Goal: Task Accomplishment & Management: Complete application form

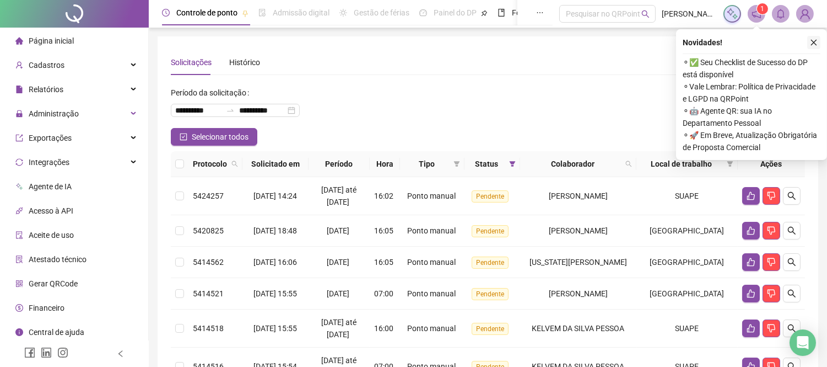
click at [814, 41] on icon "close" at bounding box center [814, 43] width 8 height 8
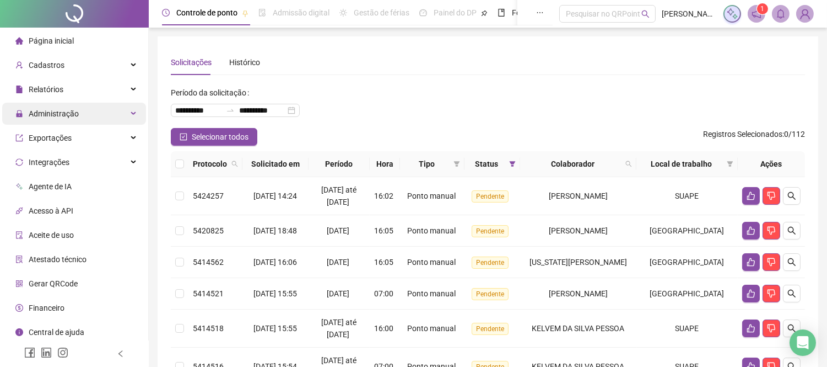
click at [101, 103] on div "Administração" at bounding box center [74, 114] width 144 height 22
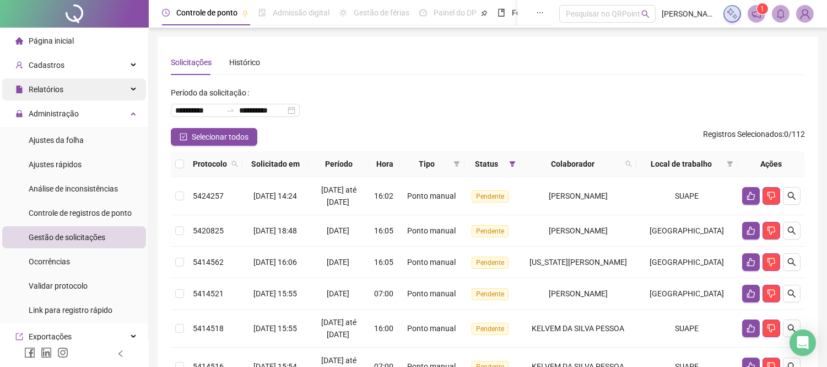
click at [79, 86] on div "Relatórios" at bounding box center [74, 89] width 144 height 22
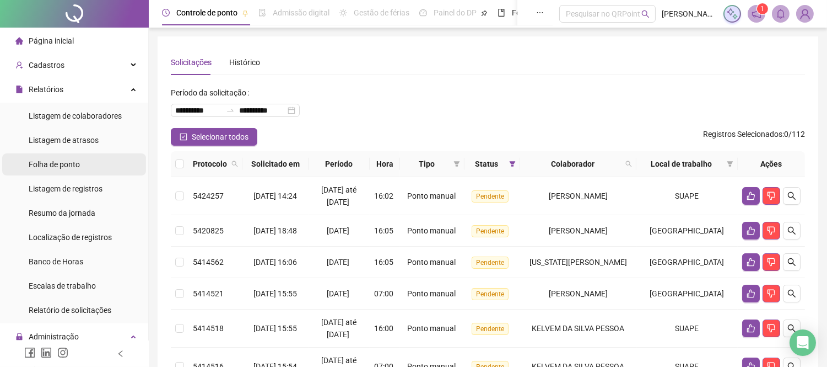
click at [62, 164] on span "Folha de ponto" at bounding box center [54, 164] width 51 height 9
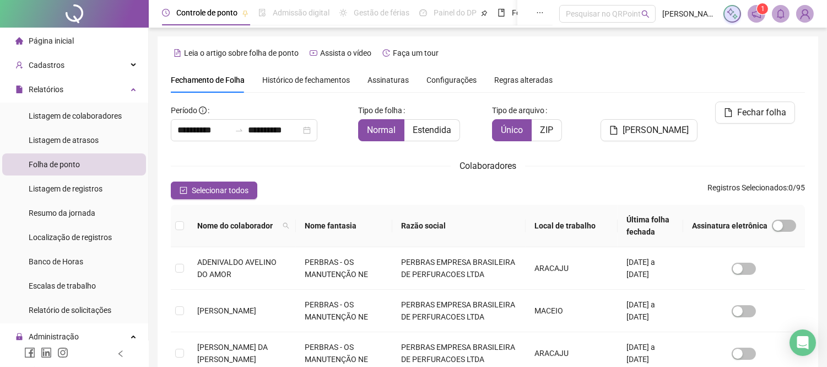
type input "**********"
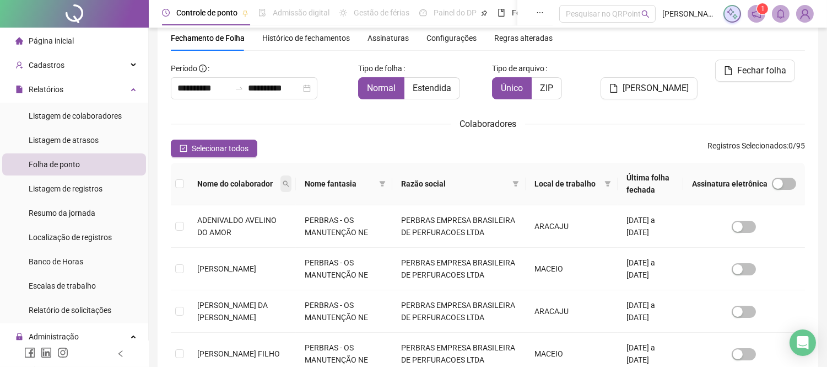
click at [292, 178] on span at bounding box center [286, 183] width 11 height 17
type input "********"
click at [208, 221] on icon "search" at bounding box center [208, 223] width 8 height 8
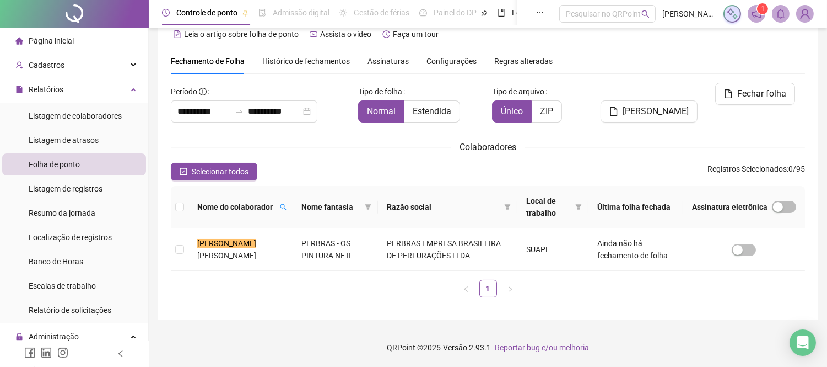
scroll to position [18, 0]
click at [233, 256] on span "[PERSON_NAME]" at bounding box center [226, 255] width 59 height 9
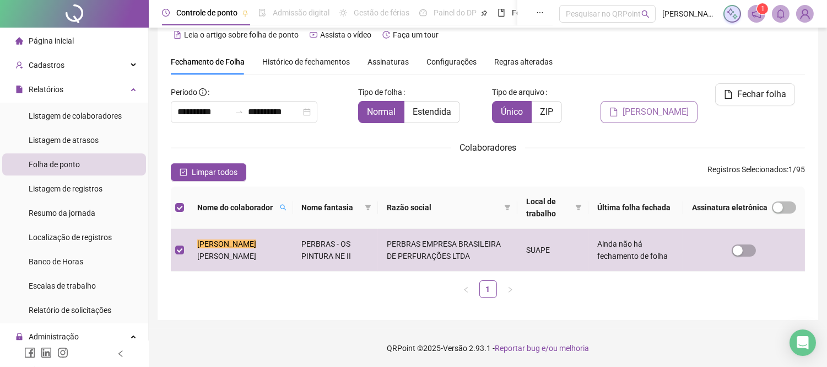
click at [660, 105] on span "[PERSON_NAME]" at bounding box center [656, 111] width 66 height 13
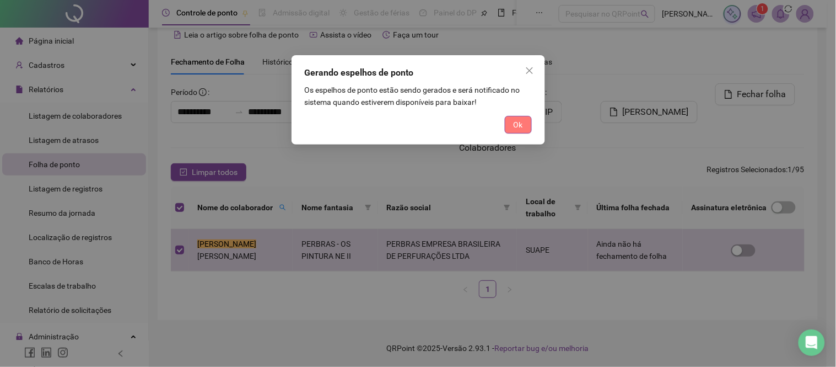
click at [510, 117] on button "Ok" at bounding box center [518, 125] width 27 height 18
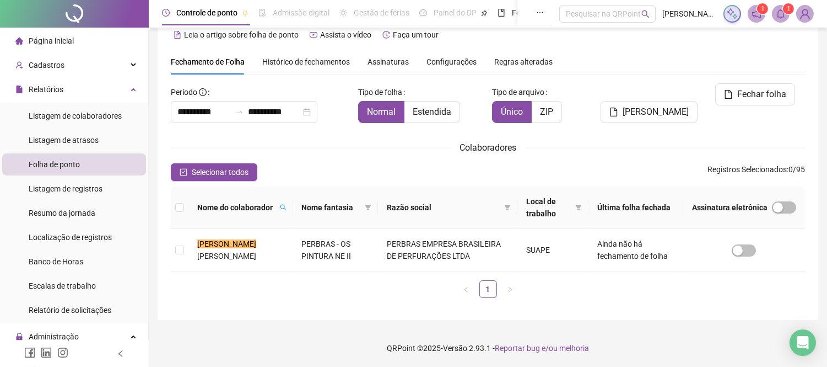
click at [780, 20] on span at bounding box center [781, 14] width 18 height 18
click at [438, 164] on div "Selecionar todos Registros Selecionados : 0 / 95" at bounding box center [488, 172] width 635 height 18
click at [768, 17] on div "1 1" at bounding box center [769, 14] width 90 height 18
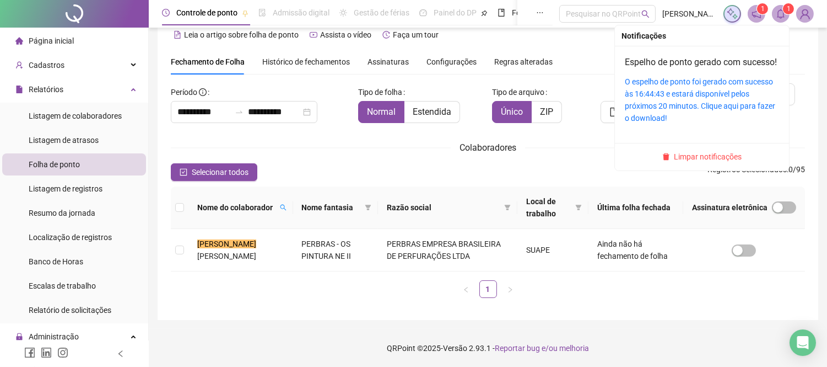
click at [776, 15] on icon "bell" at bounding box center [781, 14] width 10 height 10
click at [706, 95] on link "O espelho de ponto foi gerado com sucesso às 16:44:43 e estará disponível pelos…" at bounding box center [700, 99] width 151 height 45
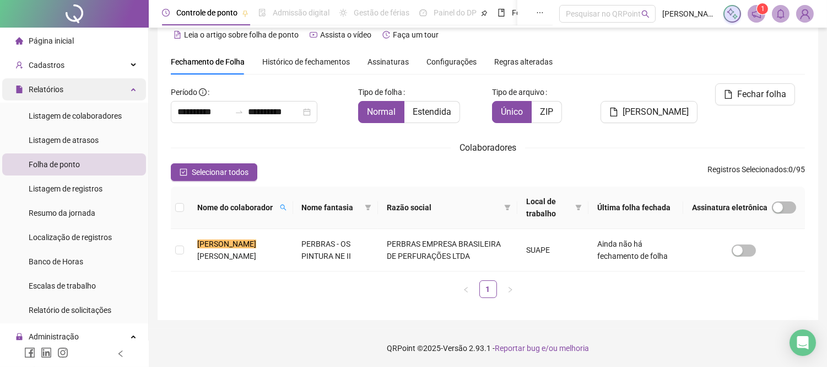
click at [105, 80] on div "Relatórios" at bounding box center [74, 89] width 144 height 22
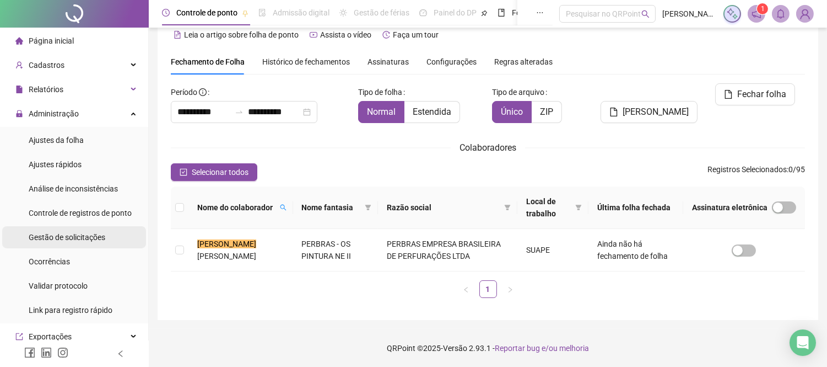
click at [76, 235] on span "Gestão de solicitações" at bounding box center [67, 237] width 77 height 9
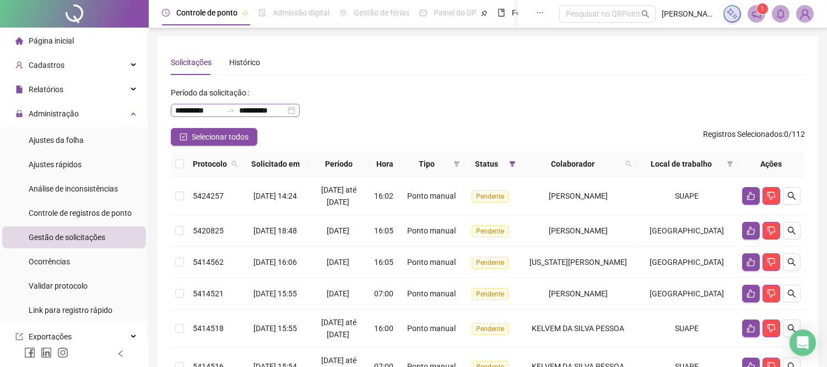
click at [300, 115] on div "**********" at bounding box center [235, 110] width 129 height 13
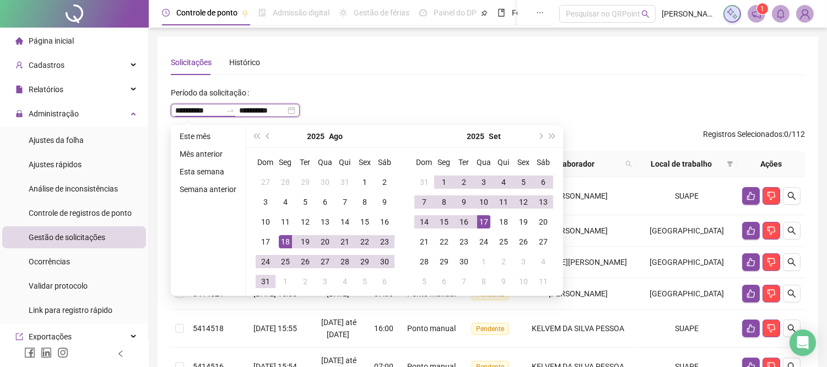
click at [300, 109] on div "**********" at bounding box center [235, 110] width 129 height 13
type input "**********"
click at [288, 224] on div "11" at bounding box center [285, 221] width 13 height 13
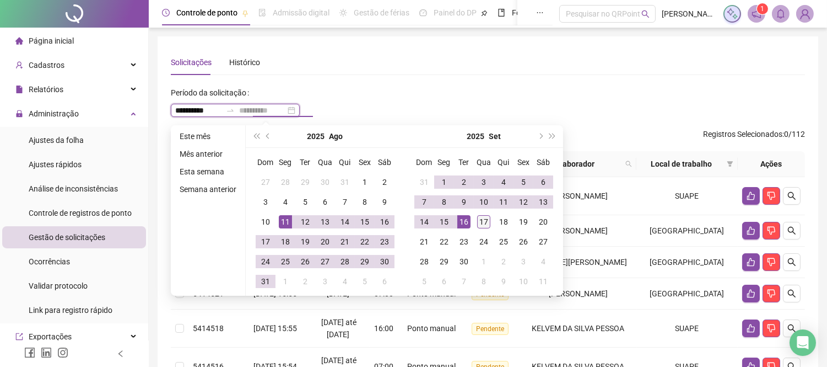
type input "**********"
click at [480, 219] on div "17" at bounding box center [483, 221] width 13 height 13
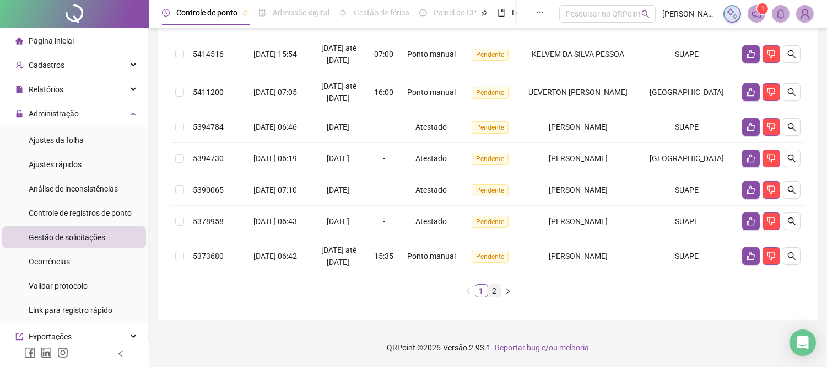
click at [496, 294] on link "2" at bounding box center [495, 290] width 12 height 12
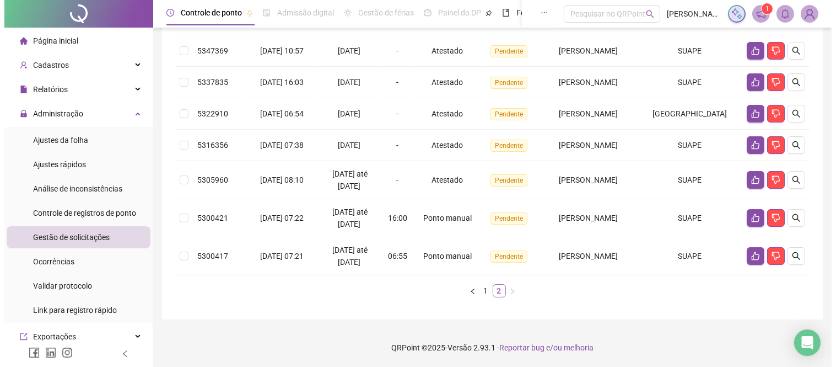
scroll to position [218, 0]
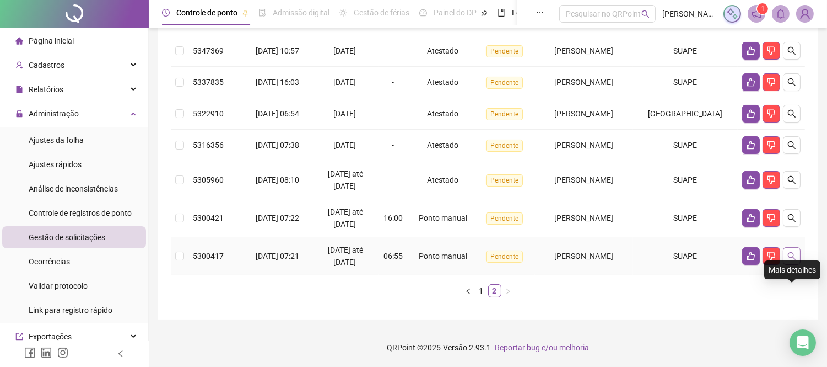
click at [796, 255] on icon "search" at bounding box center [792, 255] width 9 height 9
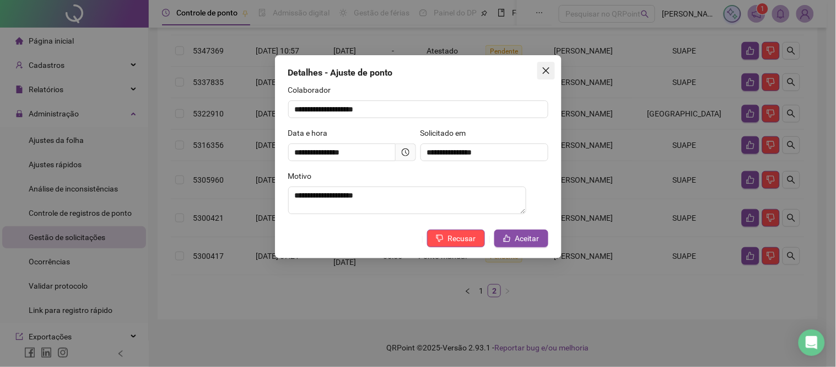
click at [550, 73] on icon "close" at bounding box center [546, 70] width 9 height 9
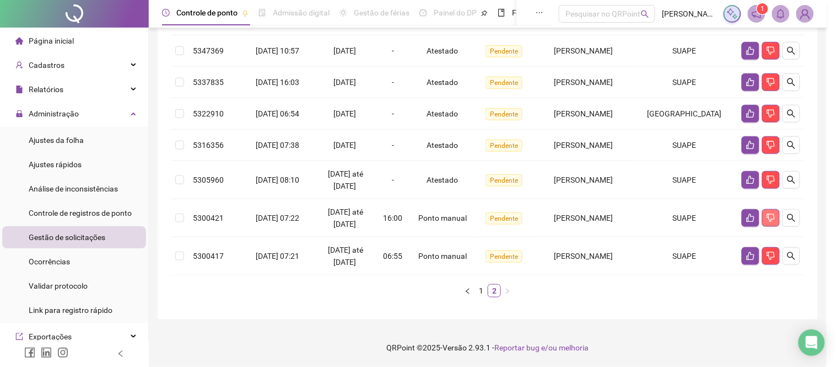
scroll to position [206, 0]
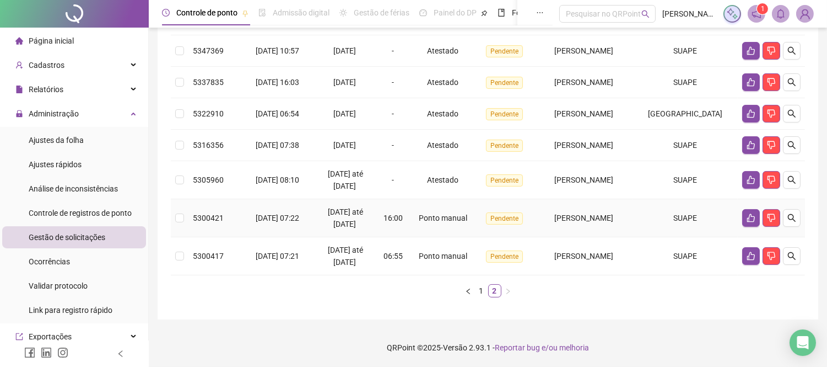
click at [794, 215] on td at bounding box center [771, 218] width 67 height 38
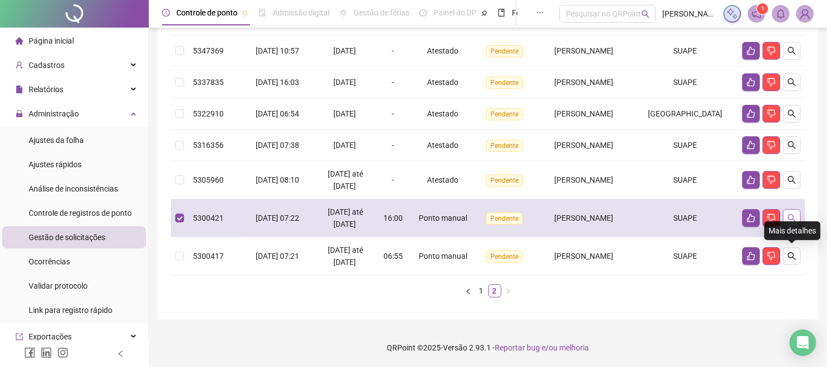
click at [795, 225] on button "button" at bounding box center [792, 218] width 18 height 18
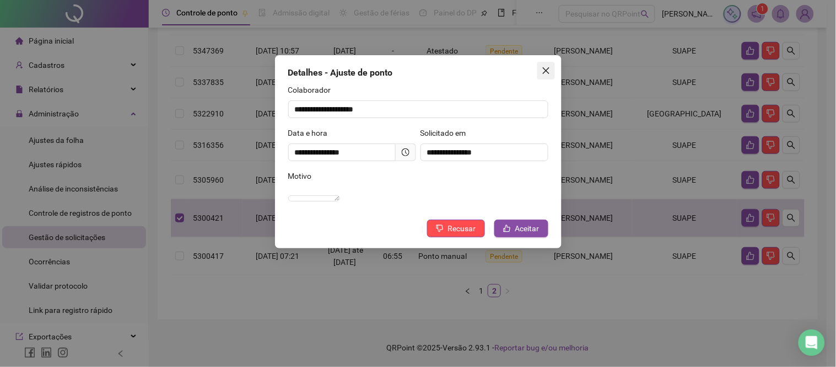
click at [550, 70] on span "Close" at bounding box center [547, 70] width 18 height 9
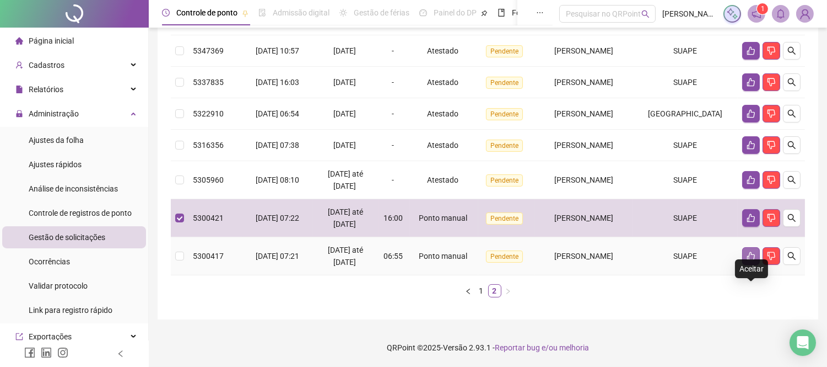
click at [750, 260] on icon "like" at bounding box center [751, 255] width 9 height 9
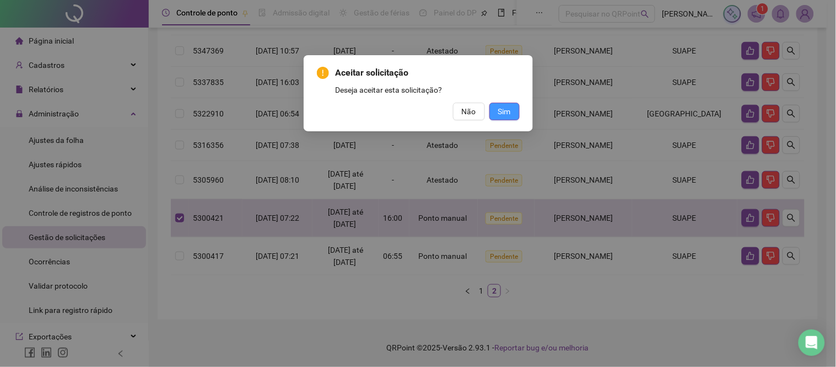
click at [508, 105] on span "Sim" at bounding box center [504, 111] width 13 height 12
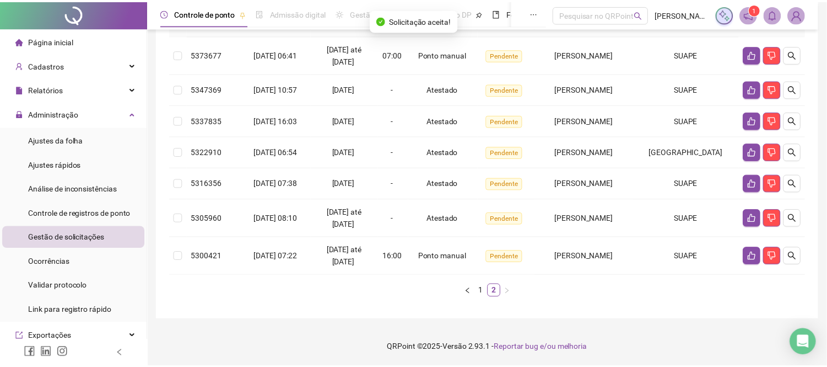
scroll to position [168, 0]
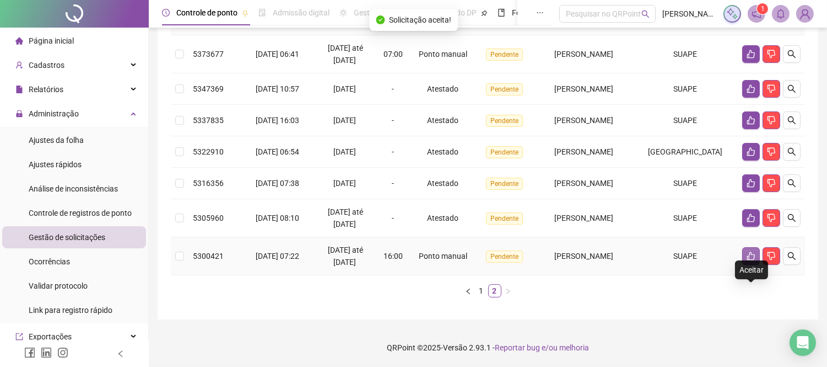
click at [747, 260] on icon "like" at bounding box center [751, 255] width 9 height 9
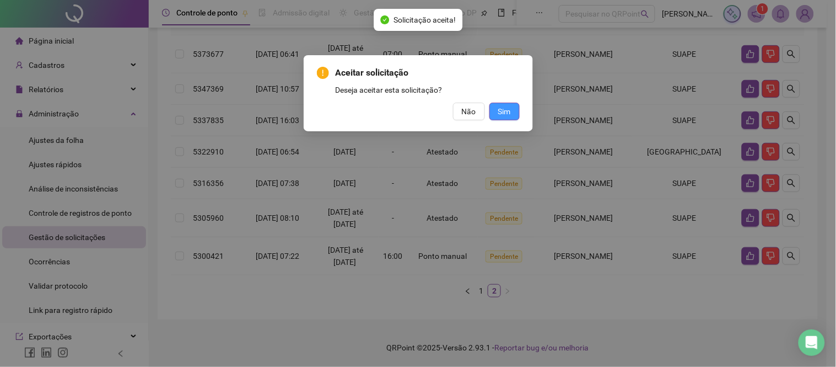
click at [510, 112] on span "Sim" at bounding box center [504, 111] width 13 height 12
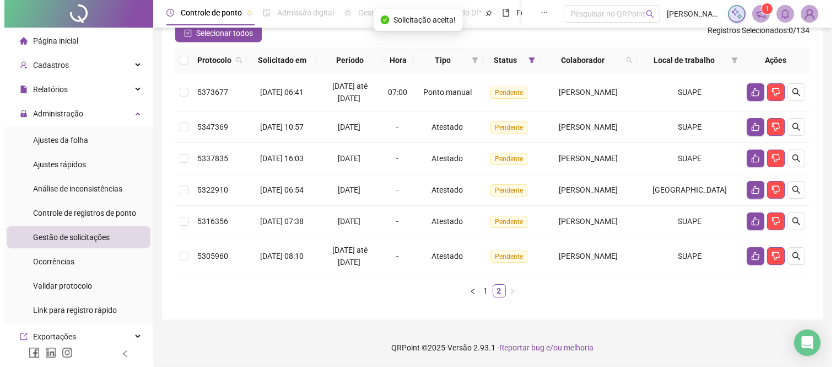
scroll to position [142, 0]
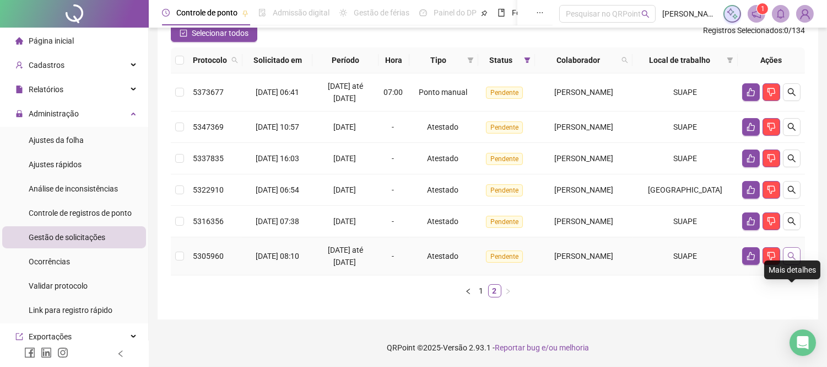
click at [790, 259] on icon "search" at bounding box center [792, 255] width 9 height 9
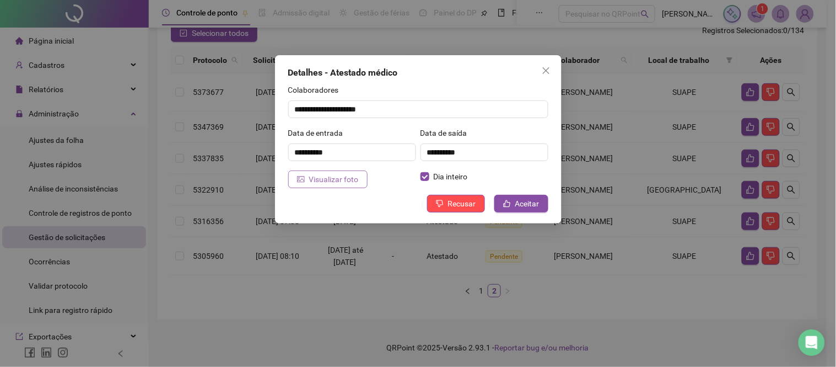
click at [338, 182] on span "Visualizar foto" at bounding box center [334, 179] width 50 height 12
click at [518, 208] on span "Aceitar" at bounding box center [527, 203] width 24 height 12
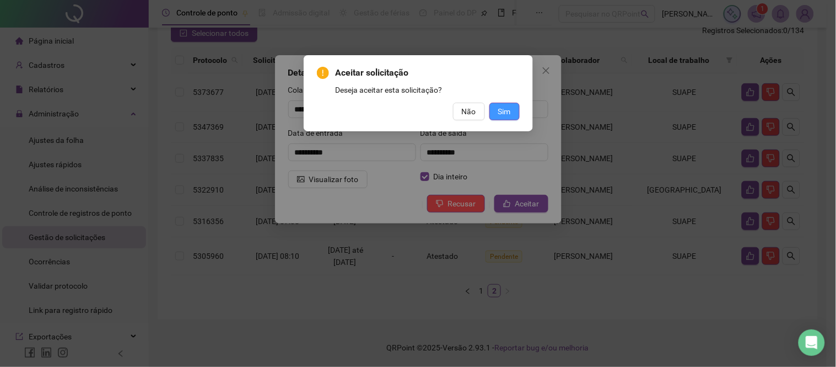
click at [508, 111] on span "Sim" at bounding box center [504, 111] width 13 height 12
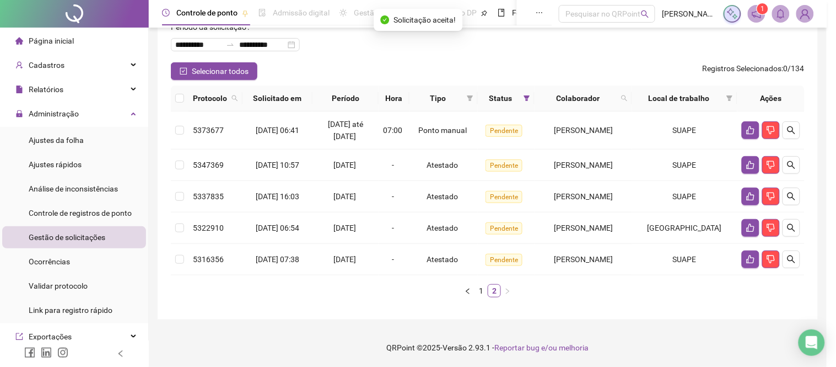
scroll to position [92, 0]
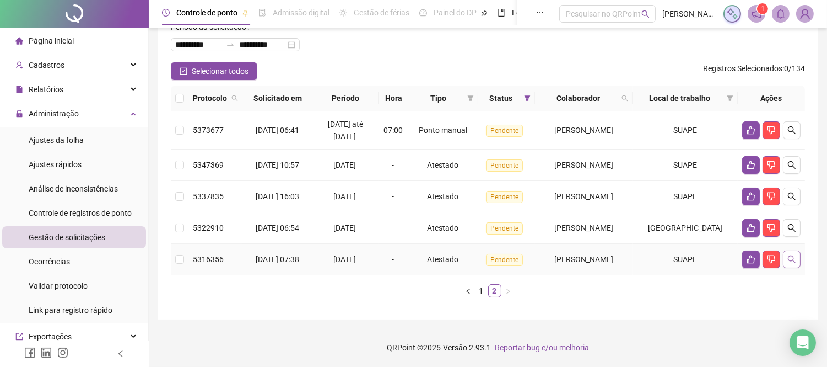
click at [793, 263] on icon "search" at bounding box center [792, 259] width 8 height 8
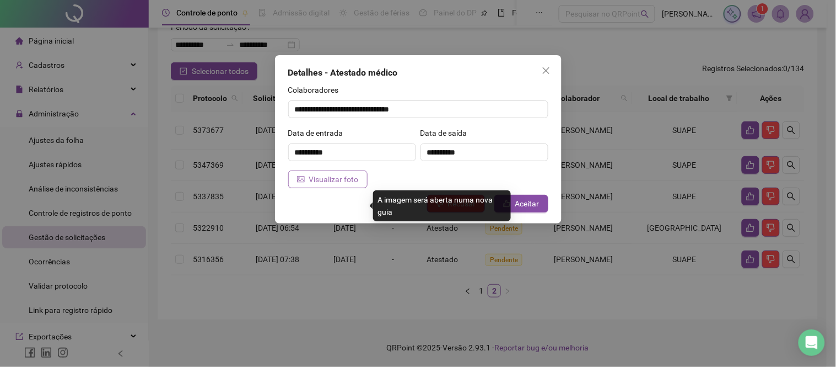
click at [303, 177] on icon "picture" at bounding box center [301, 179] width 8 height 8
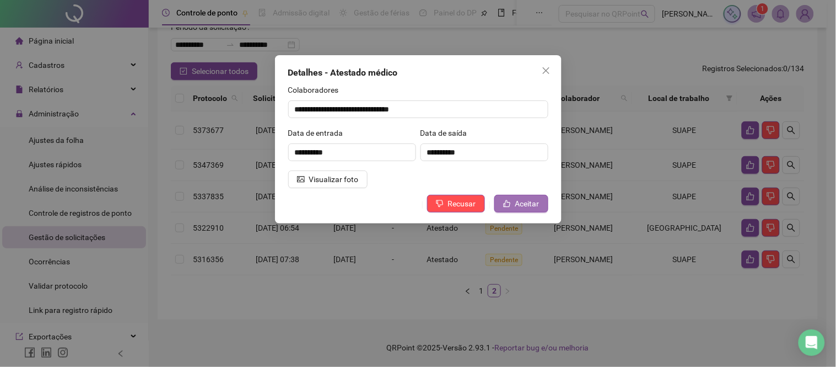
click at [527, 205] on span "Aceitar" at bounding box center [527, 203] width 24 height 12
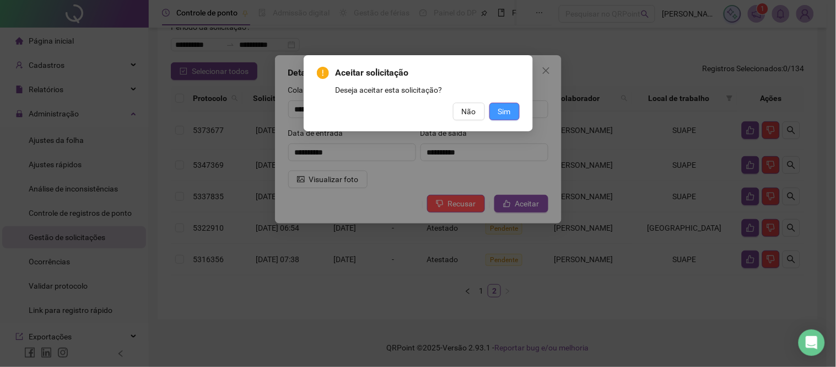
click at [508, 111] on span "Sim" at bounding box center [504, 111] width 13 height 12
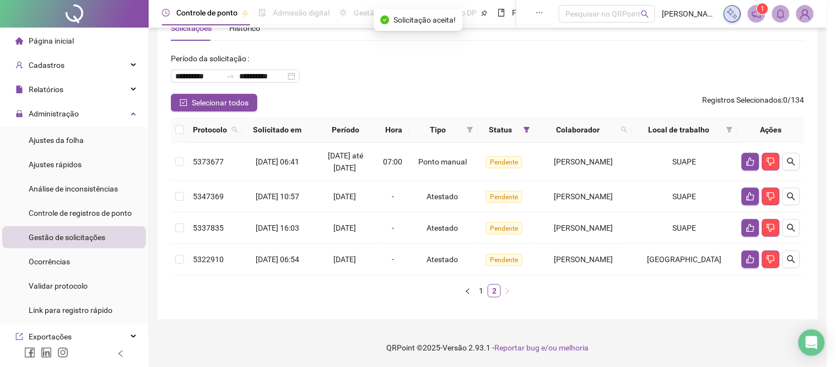
scroll to position [53, 0]
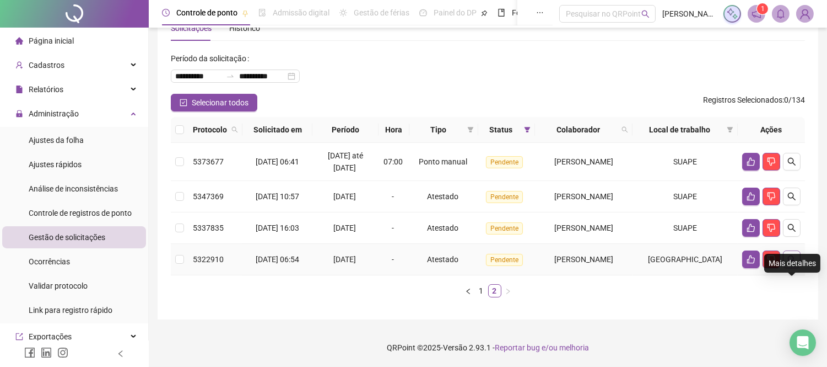
click at [794, 263] on icon "search" at bounding box center [792, 259] width 8 height 8
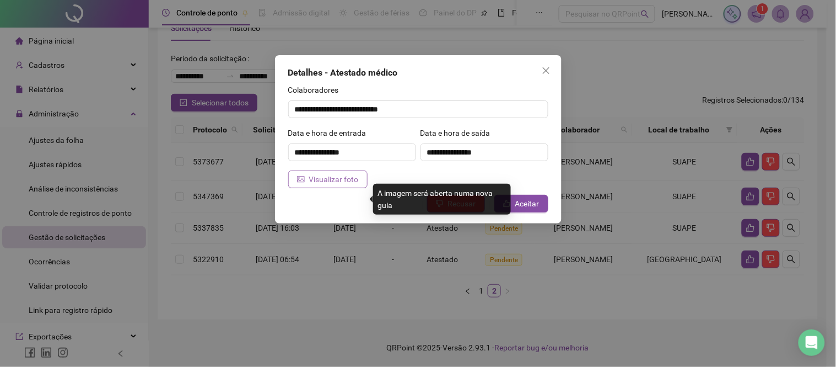
click at [315, 182] on span "Visualizar foto" at bounding box center [334, 179] width 50 height 12
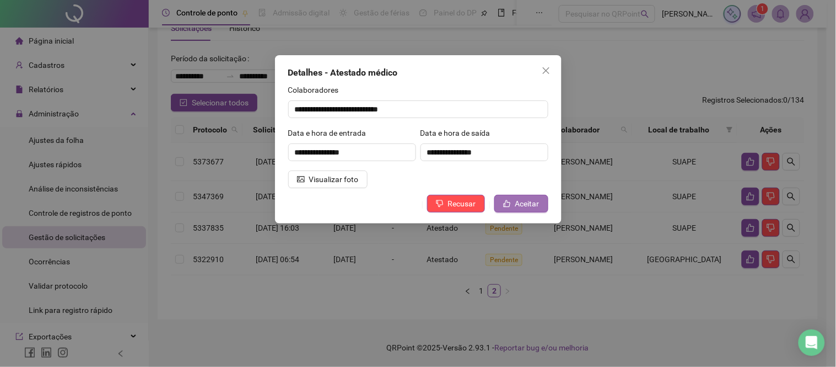
click at [531, 202] on span "Aceitar" at bounding box center [527, 203] width 24 height 12
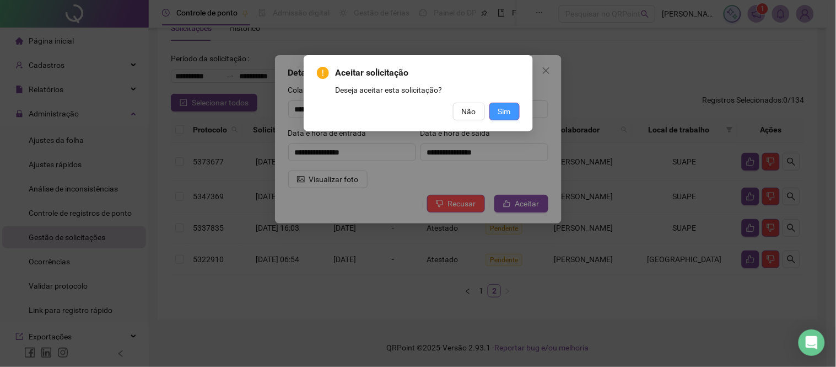
click at [501, 111] on span "Sim" at bounding box center [504, 111] width 13 height 12
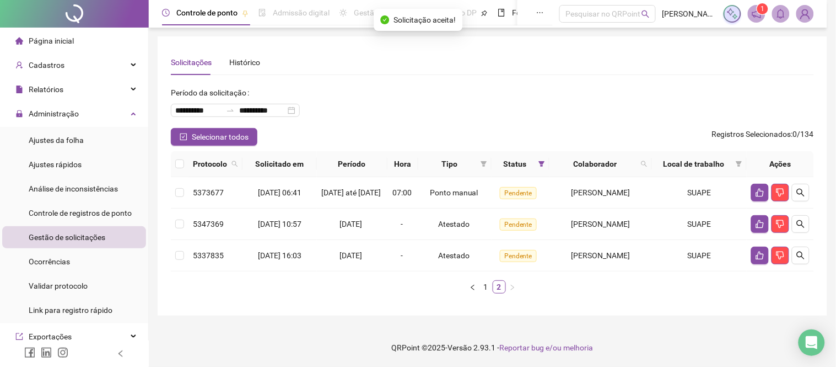
scroll to position [2, 0]
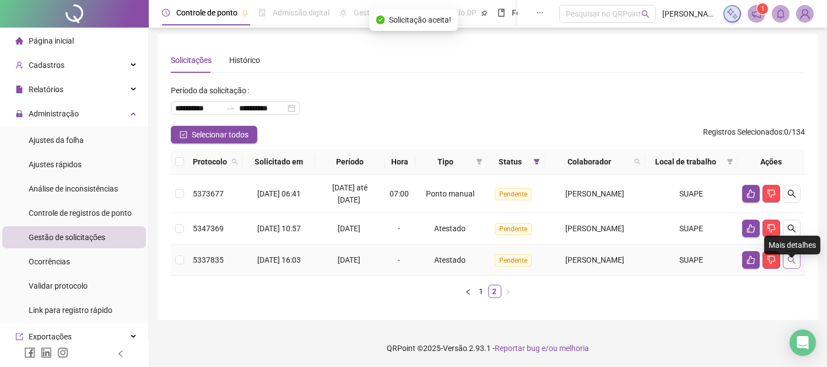
click at [794, 264] on icon "search" at bounding box center [792, 259] width 9 height 9
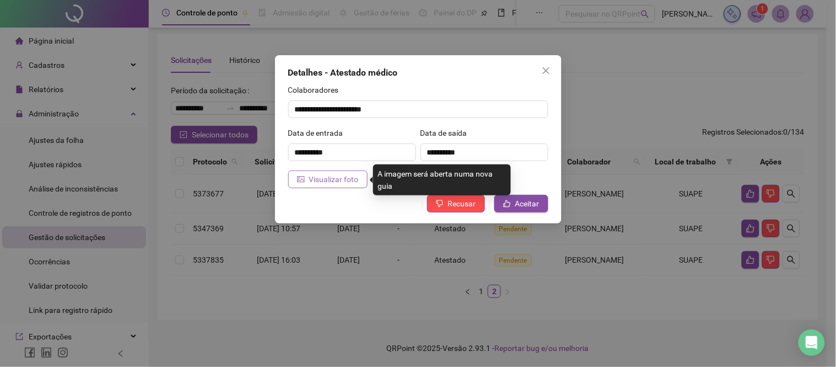
click at [328, 182] on span "Visualizar foto" at bounding box center [334, 179] width 50 height 12
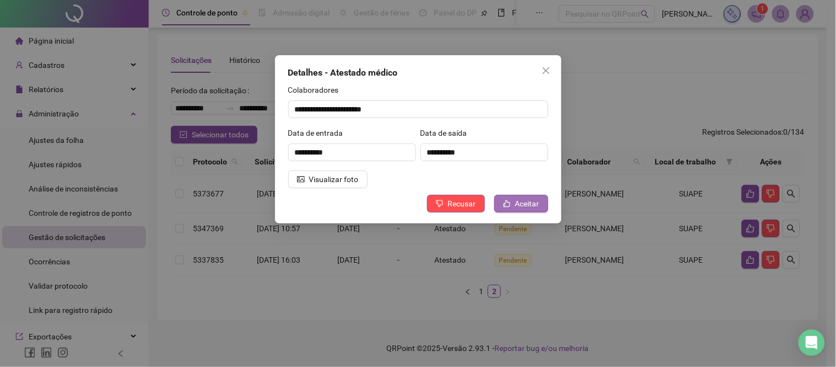
click at [528, 209] on span "Aceitar" at bounding box center [527, 203] width 24 height 12
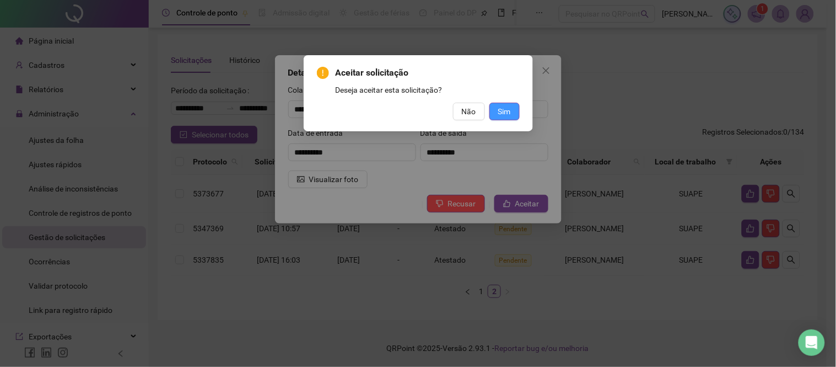
click at [502, 108] on span "Sim" at bounding box center [504, 111] width 13 height 12
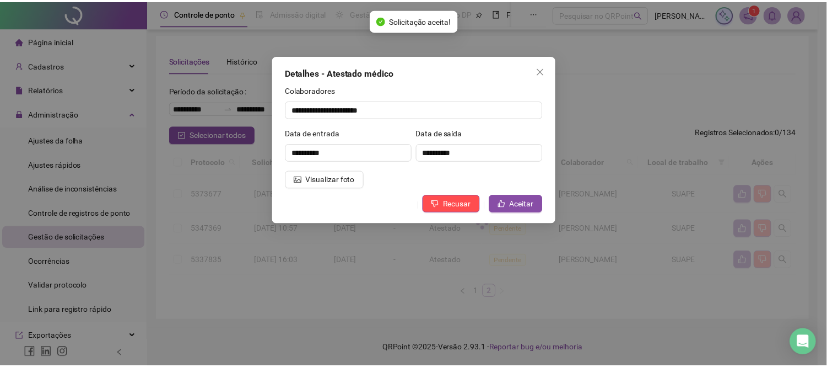
scroll to position [0, 0]
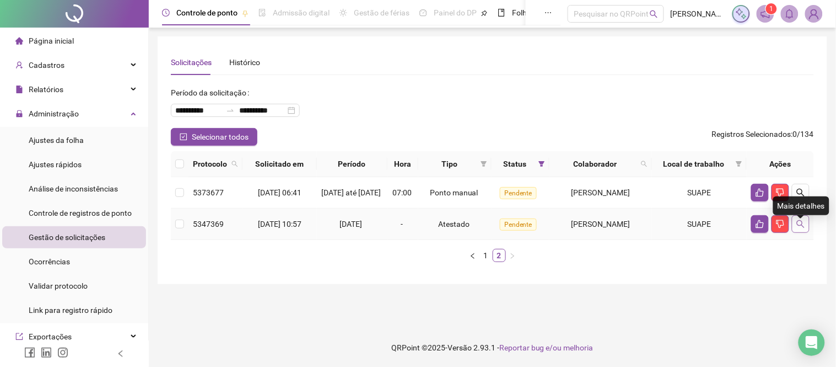
click at [798, 228] on icon "search" at bounding box center [801, 223] width 9 height 9
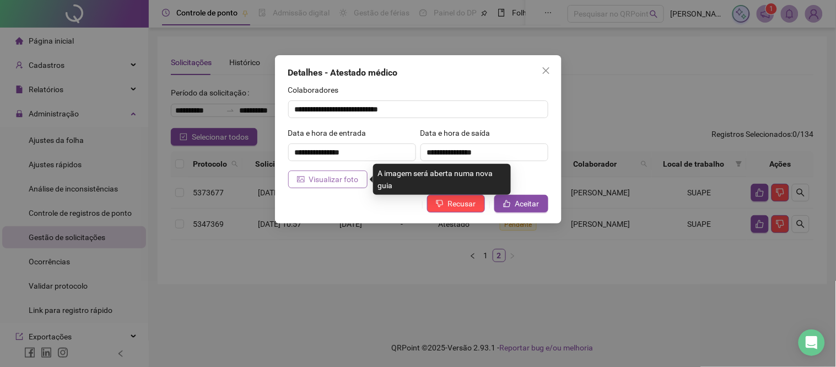
click at [343, 180] on span "Visualizar foto" at bounding box center [334, 179] width 50 height 12
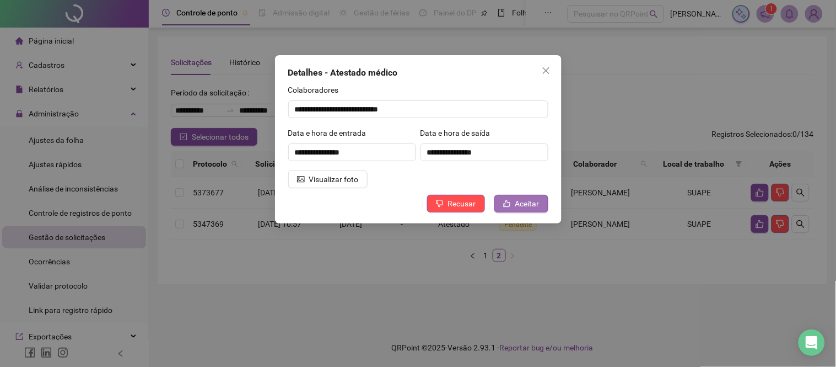
click at [533, 207] on span "Aceitar" at bounding box center [527, 203] width 24 height 12
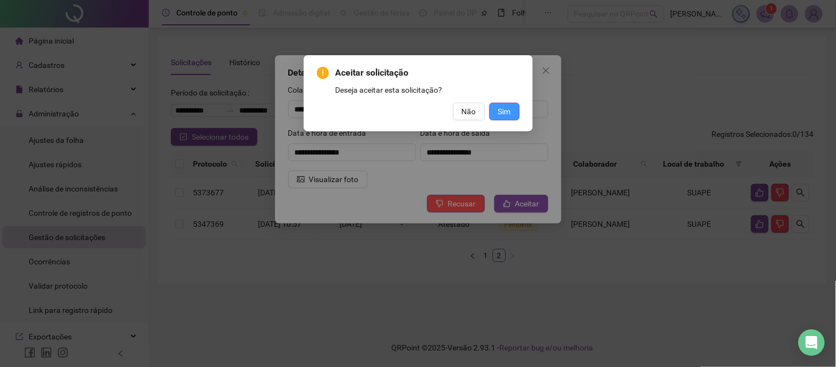
click at [502, 114] on span "Sim" at bounding box center [504, 111] width 13 height 12
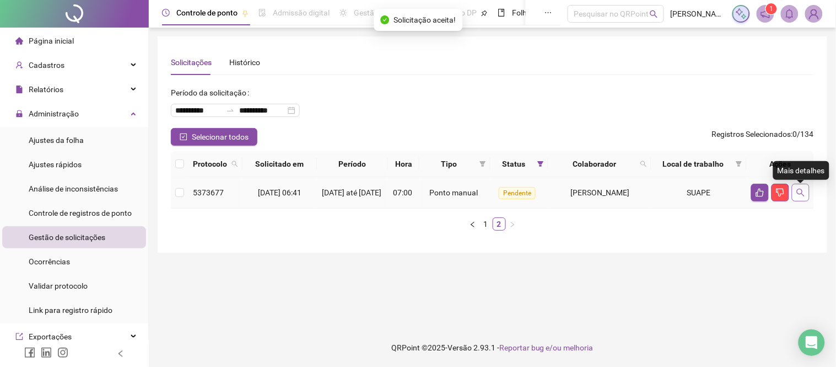
click at [800, 195] on icon "search" at bounding box center [801, 192] width 9 height 9
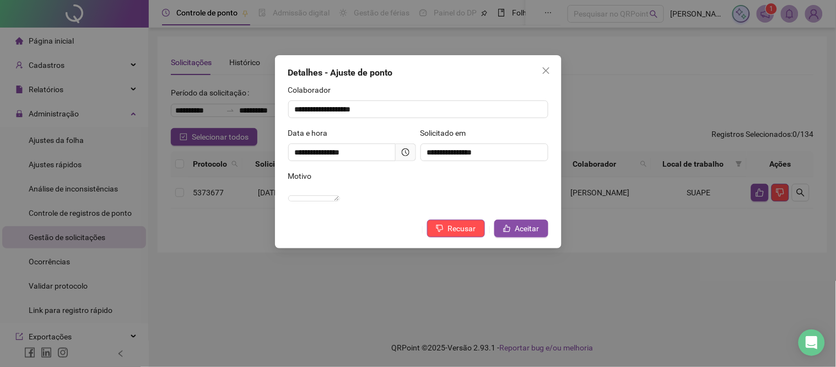
click at [411, 152] on span at bounding box center [406, 152] width 20 height 18
click at [554, 69] on span "Close" at bounding box center [547, 70] width 18 height 9
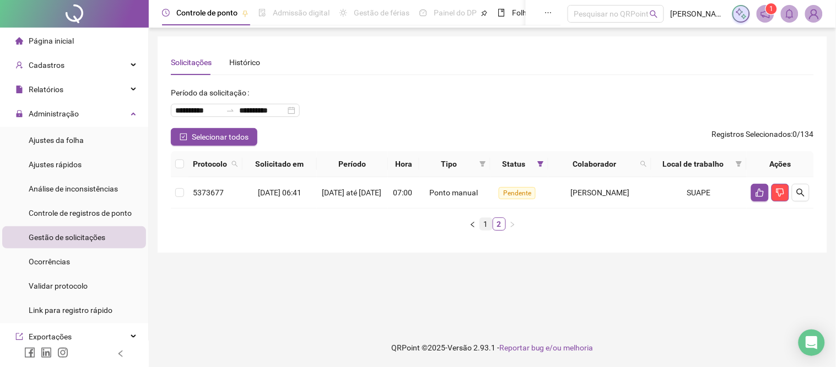
click at [491, 230] on link "1" at bounding box center [486, 224] width 12 height 12
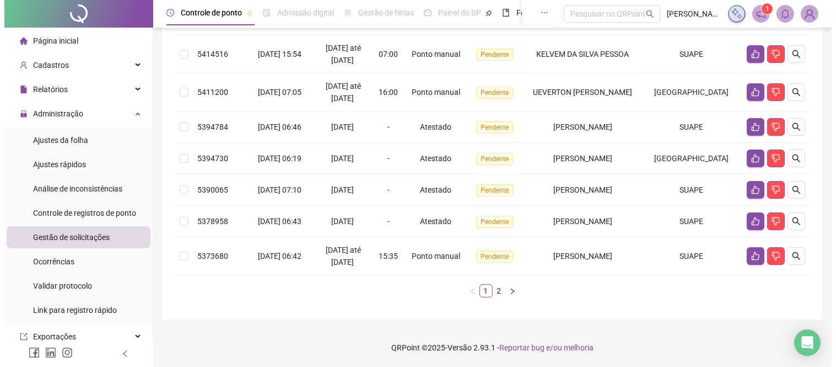
scroll to position [370, 0]
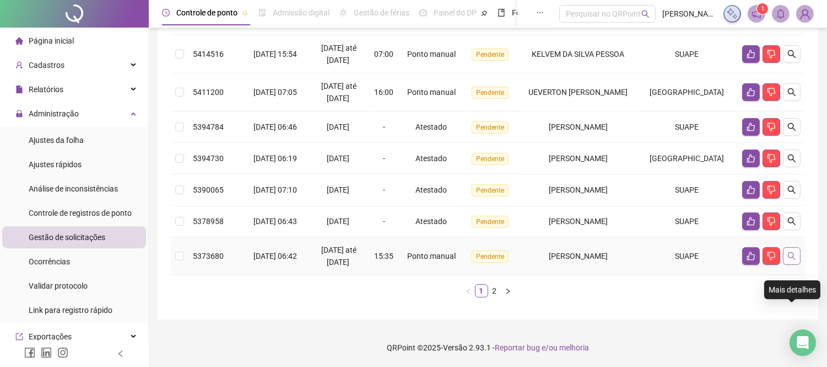
click at [788, 254] on icon "search" at bounding box center [792, 255] width 9 height 9
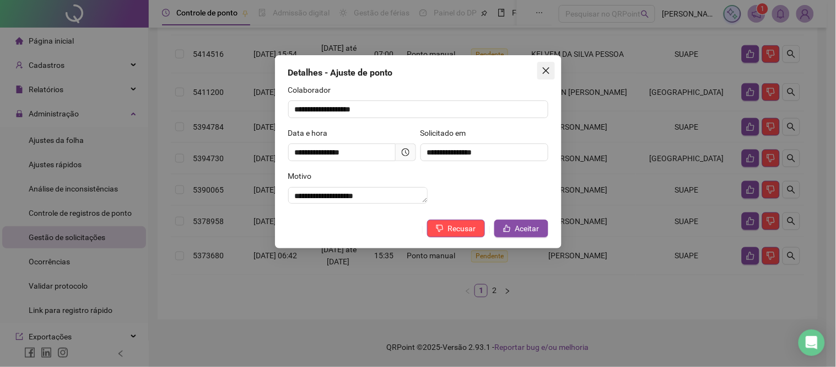
click at [546, 66] on icon "close" at bounding box center [546, 70] width 9 height 9
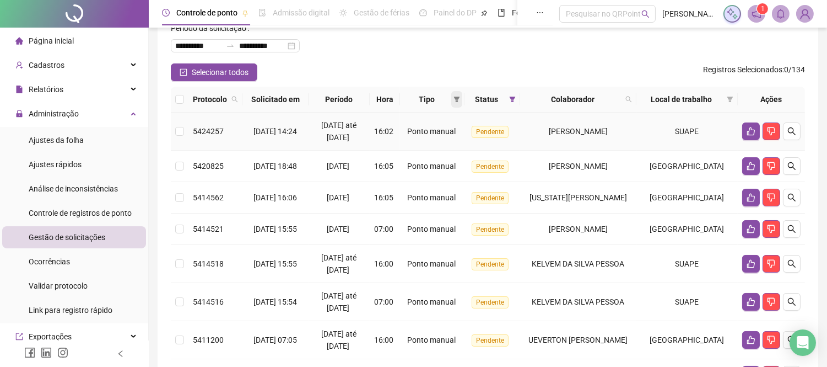
scroll to position [52, 0]
